Goal: Information Seeking & Learning: Learn about a topic

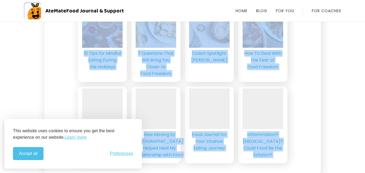
scroll to position [1511, 0]
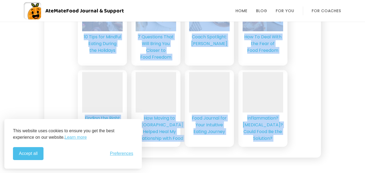
drag, startPoint x: 53, startPoint y: 46, endPoint x: 277, endPoint y: 184, distance: 262.4
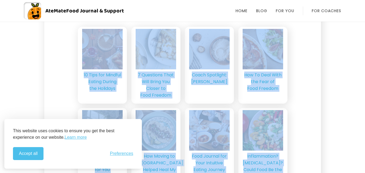
scroll to position [1349, 0]
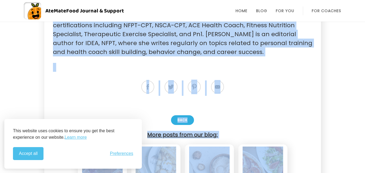
click at [215, 64] on p at bounding box center [182, 67] width 259 height 9
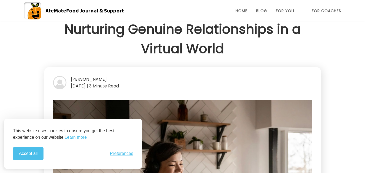
scroll to position [0, 0]
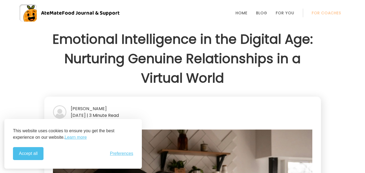
drag, startPoint x: 262, startPoint y: 54, endPoint x: 51, endPoint y: 43, distance: 211.2
copy div "Loremipsu Dolorsitamet co adi Elitsed Doe: Temporinc Utlabor Etdoloremagna al e…"
click at [184, 19] on link "AteMate Food Journal & Support" at bounding box center [182, 12] width 326 height 17
